Goal: Task Accomplishment & Management: Manage account settings

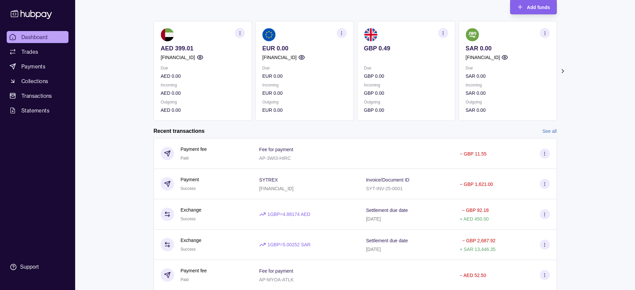
scroll to position [50, 0]
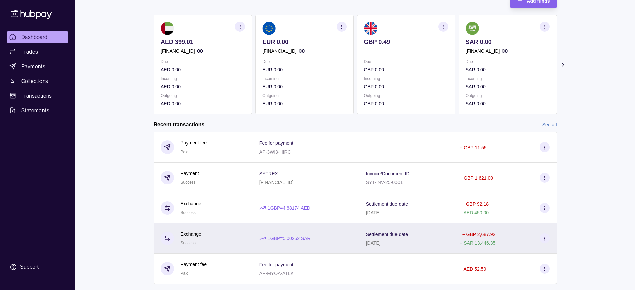
click at [458, 242] on div "− GBP 2,687.92 + SAR 13,446.35" at bounding box center [505, 238] width 104 height 30
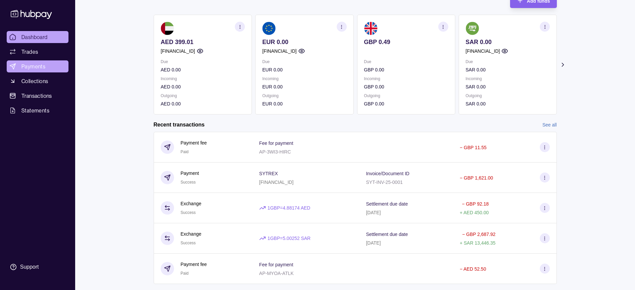
click at [25, 70] on html "Dashboard Trades Payments Collections Transactions Statements Support M Hello, …" at bounding box center [317, 127] width 635 height 355
click at [56, 67] on link "Payments" at bounding box center [38, 66] width 62 height 12
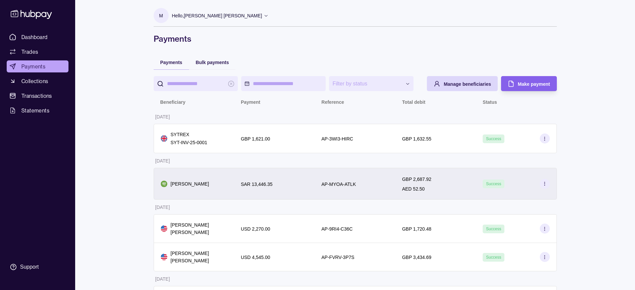
click at [544, 183] on icon at bounding box center [544, 183] width 5 height 5
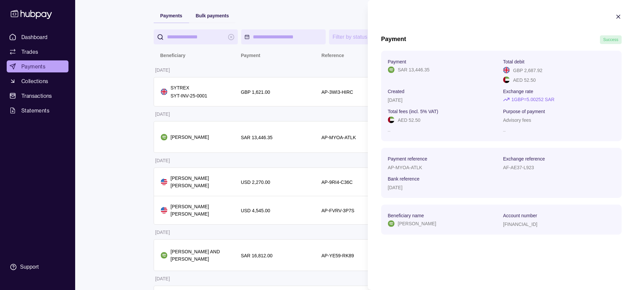
scroll to position [45, 0]
